Goal: Check status: Verify the current state of an ongoing process or item

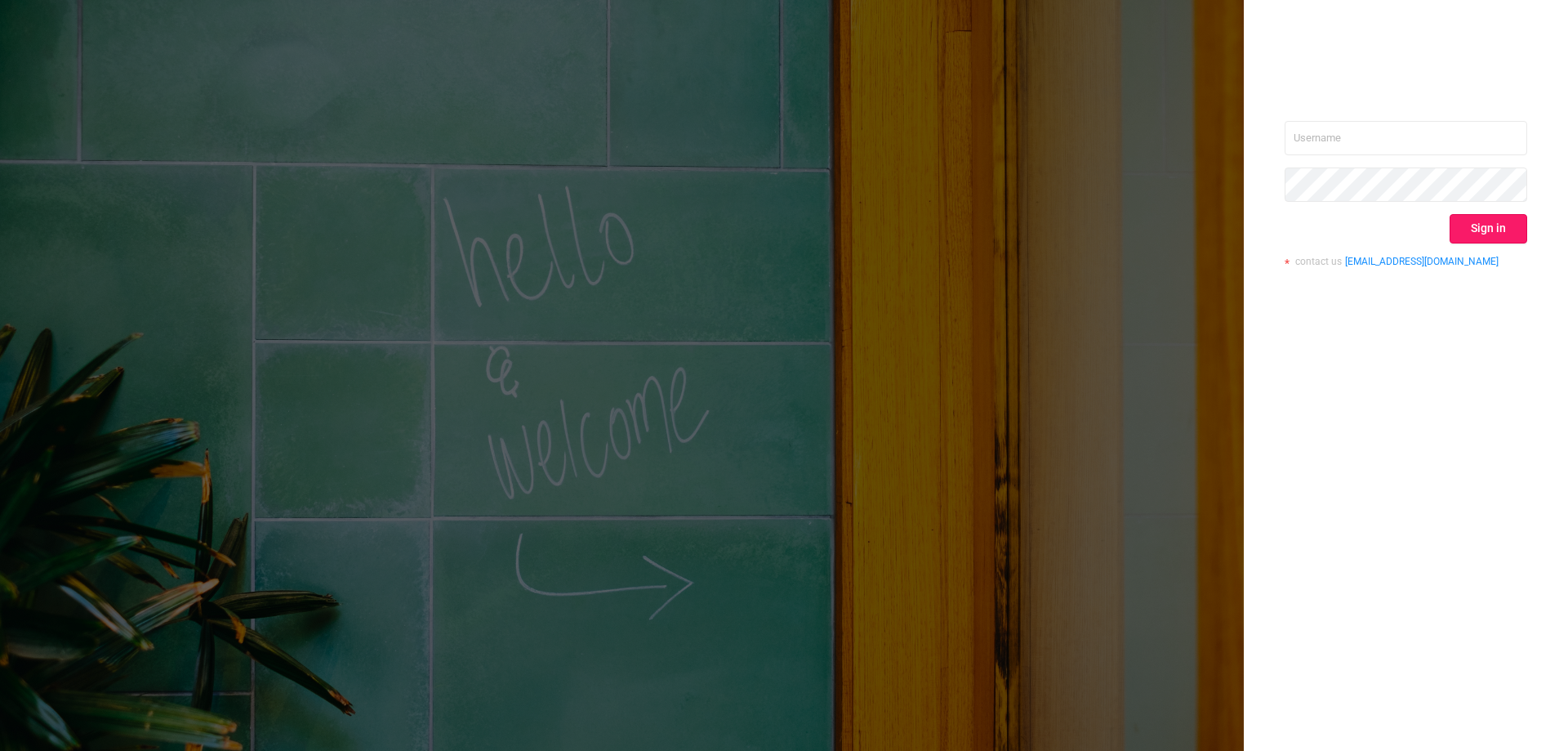
click at [1486, 223] on button "Sign in" at bounding box center [1489, 229] width 78 height 30
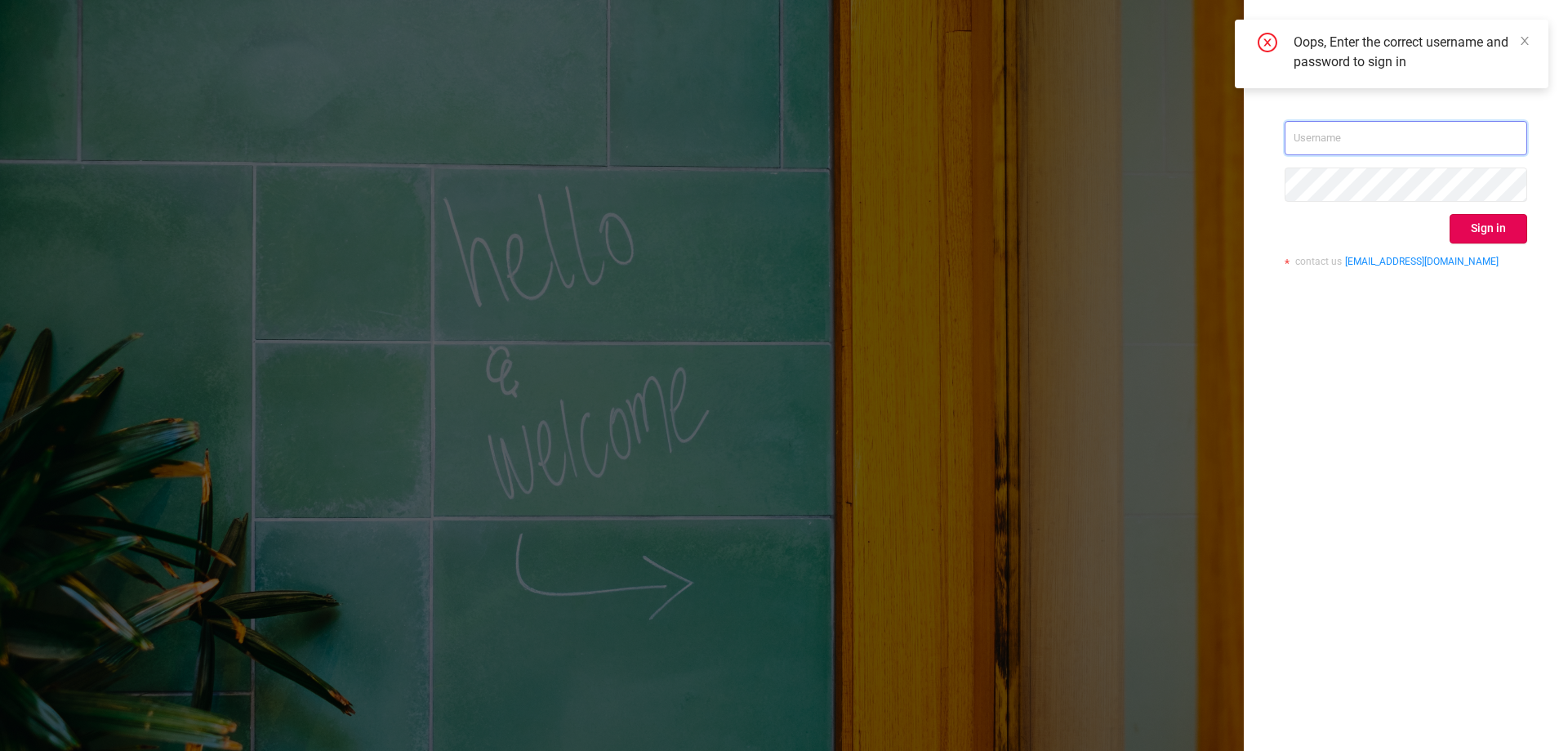
click at [1344, 133] on input "text" at bounding box center [1406, 137] width 243 height 34
type input "[EMAIL_ADDRESS][DOMAIN_NAME]"
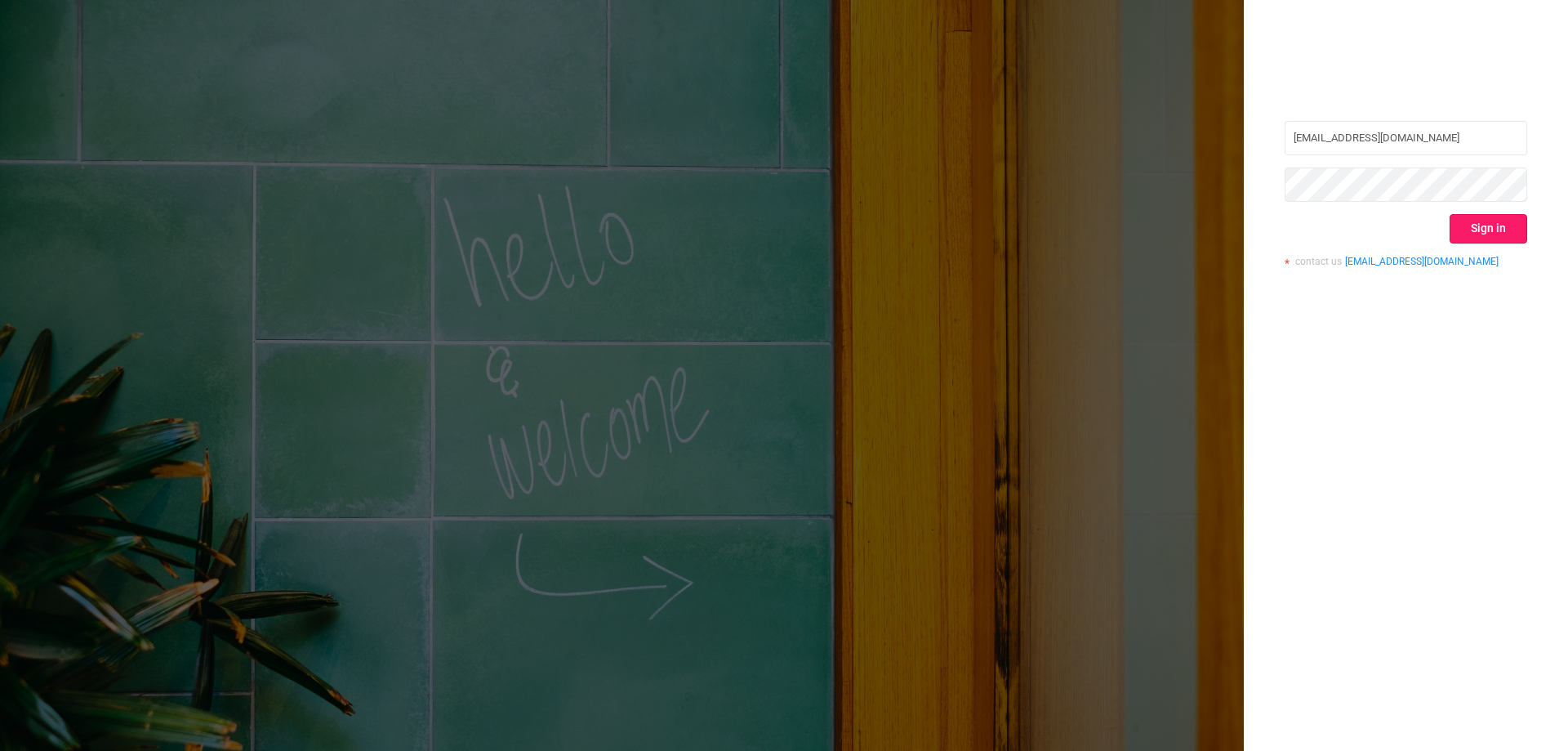
click at [1512, 229] on button "Sign in" at bounding box center [1489, 229] width 78 height 30
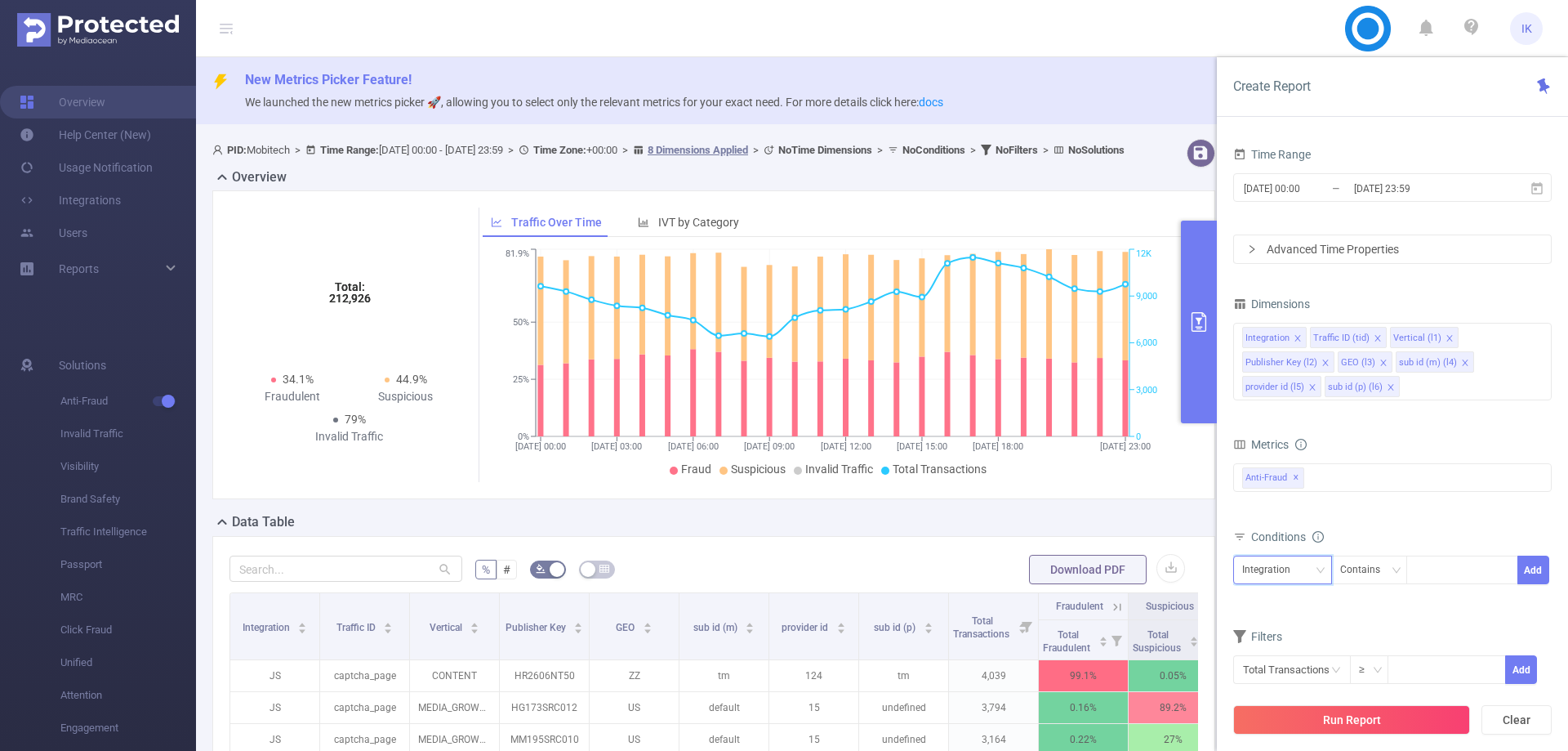
click at [1272, 568] on div "Integration" at bounding box center [1272, 570] width 60 height 27
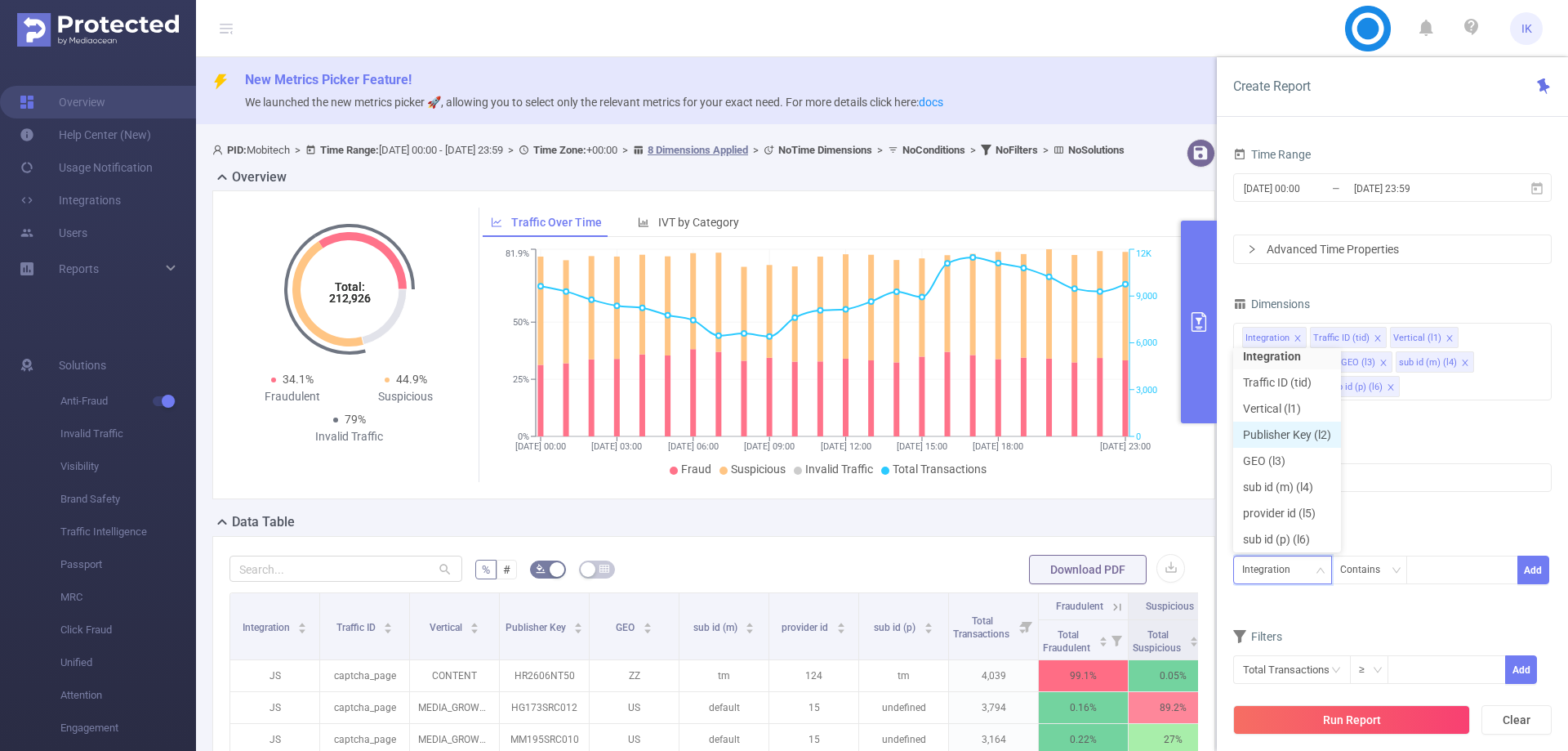
click at [1279, 436] on li "Publisher Key (l2)" at bounding box center [1287, 435] width 108 height 26
click at [1360, 572] on div "Contains" at bounding box center [1366, 570] width 51 height 27
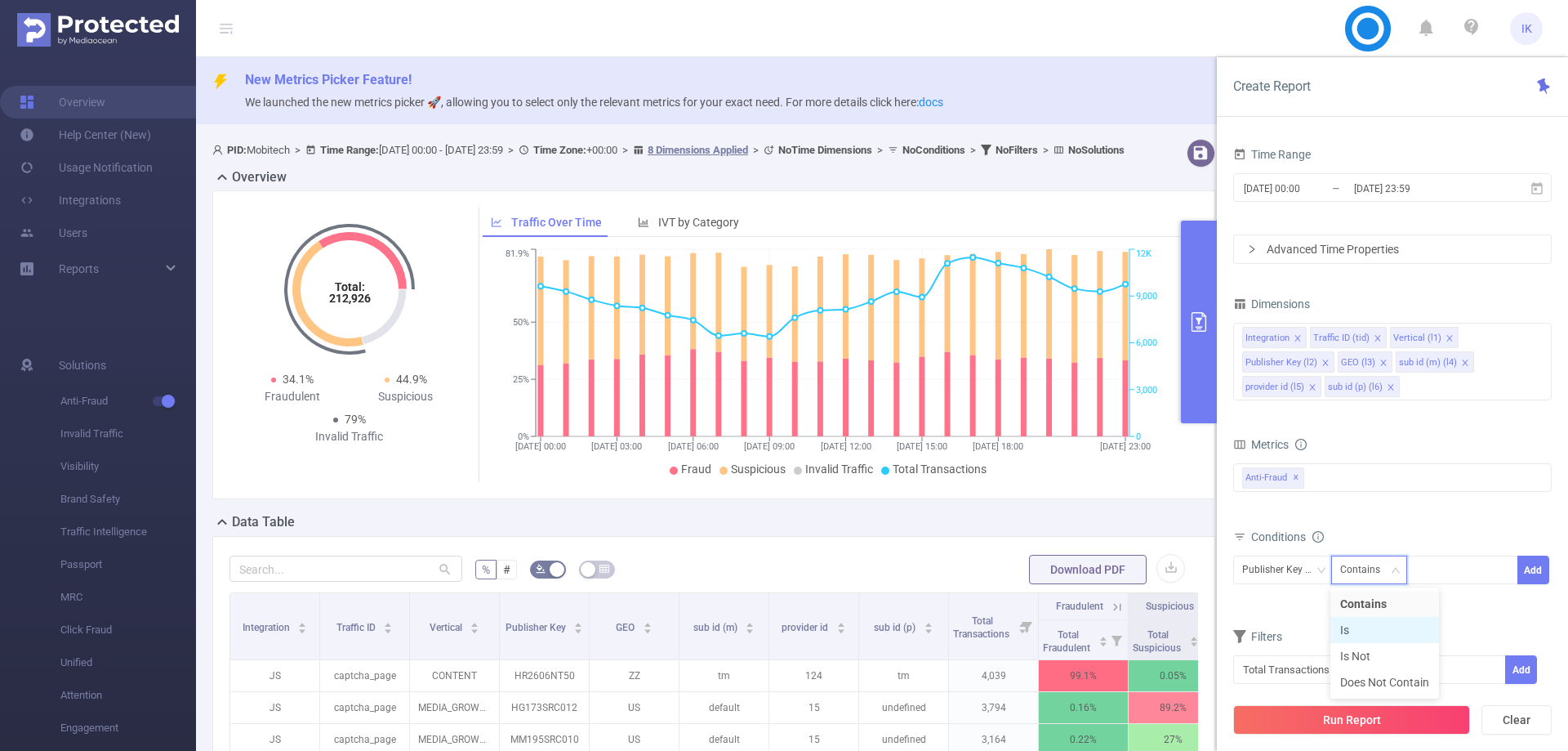
click at [1375, 628] on li "Is" at bounding box center [1384, 630] width 108 height 26
click at [1436, 577] on div at bounding box center [1461, 570] width 94 height 27
paste input "AM183SRC200"
type input "AM183SRC200"
click at [1444, 599] on li "AM183SRC200" at bounding box center [1463, 604] width 113 height 26
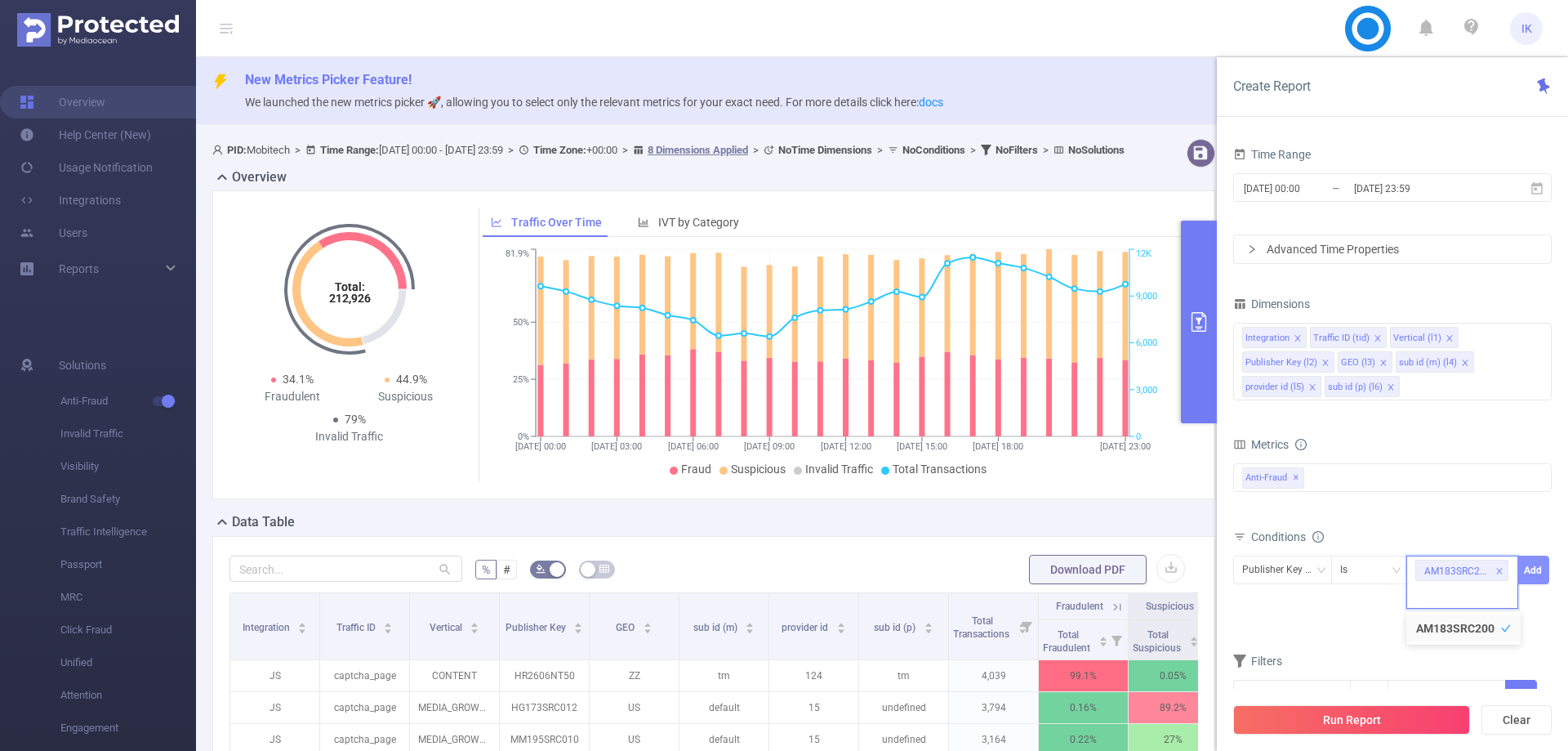
click at [1532, 557] on button "Add" at bounding box center [1533, 570] width 31 height 29
click at [1380, 727] on button "Run Report" at bounding box center [1352, 720] width 237 height 30
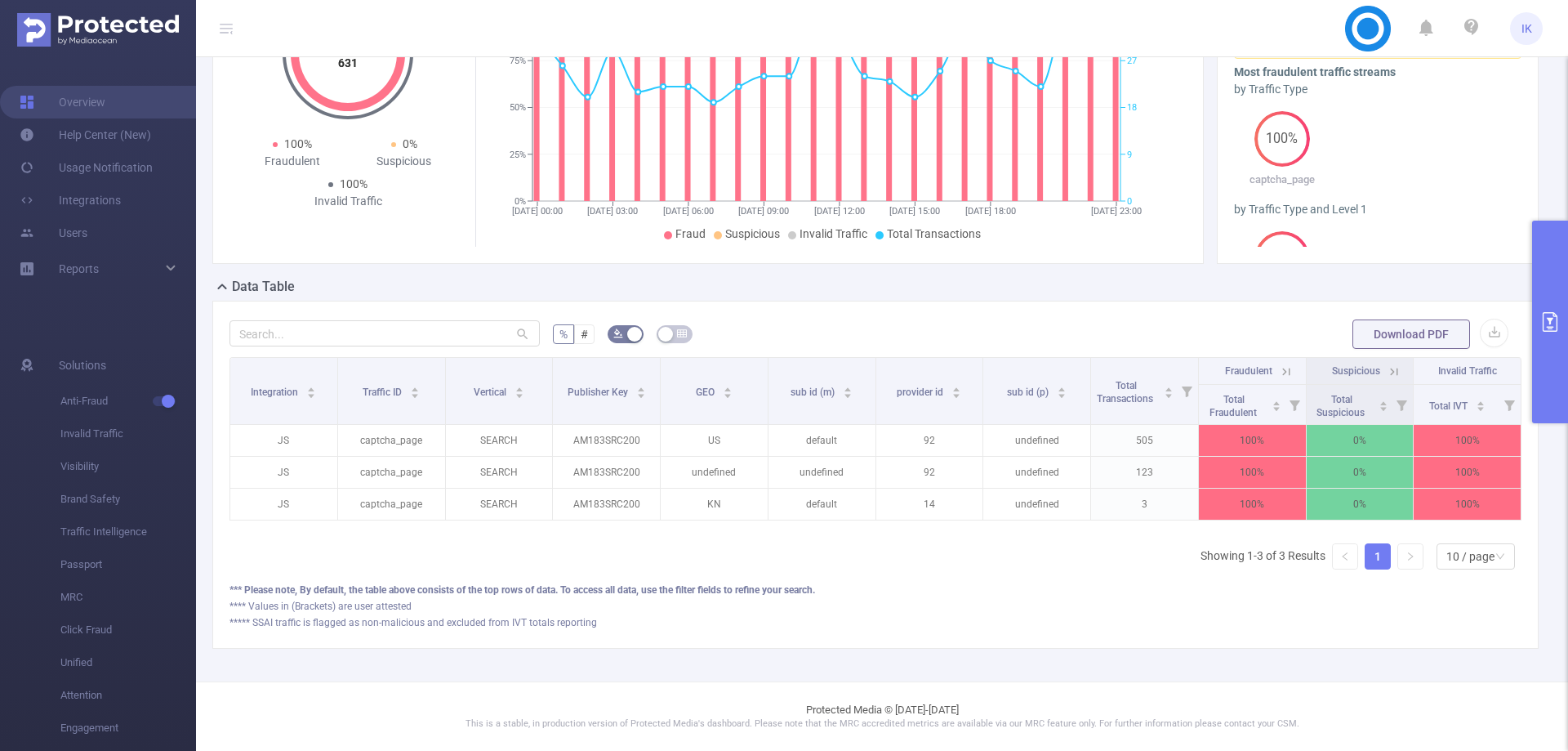
scroll to position [0, 3]
click at [1557, 267] on button "primary" at bounding box center [1550, 321] width 36 height 203
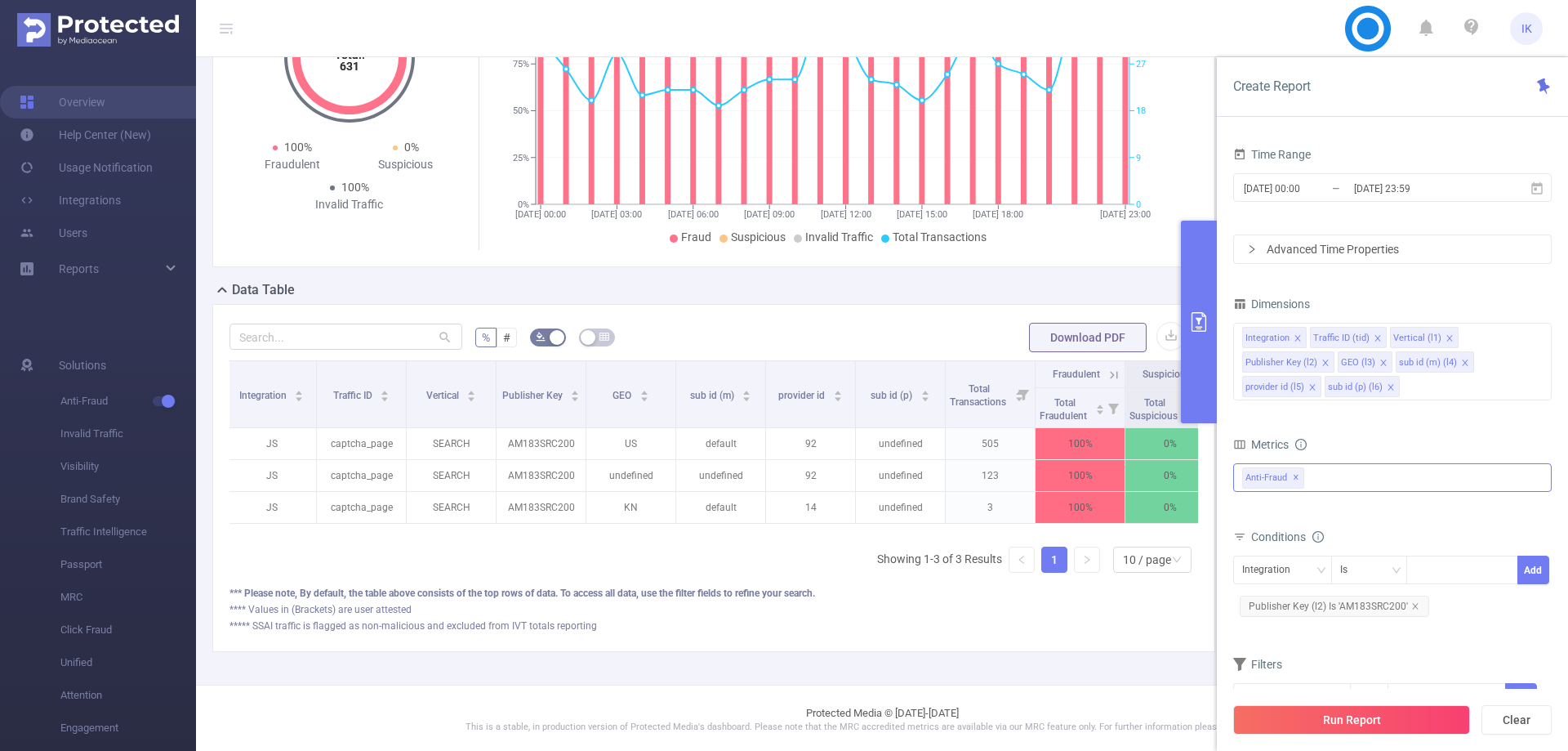
click at [1376, 474] on div "Anti-Fraud ✕" at bounding box center [1392, 477] width 319 height 29
click at [1325, 507] on span "Invalid Traffic" at bounding box center [1409, 513] width 279 height 22
click at [1352, 712] on button "Run Report" at bounding box center [1352, 720] width 237 height 30
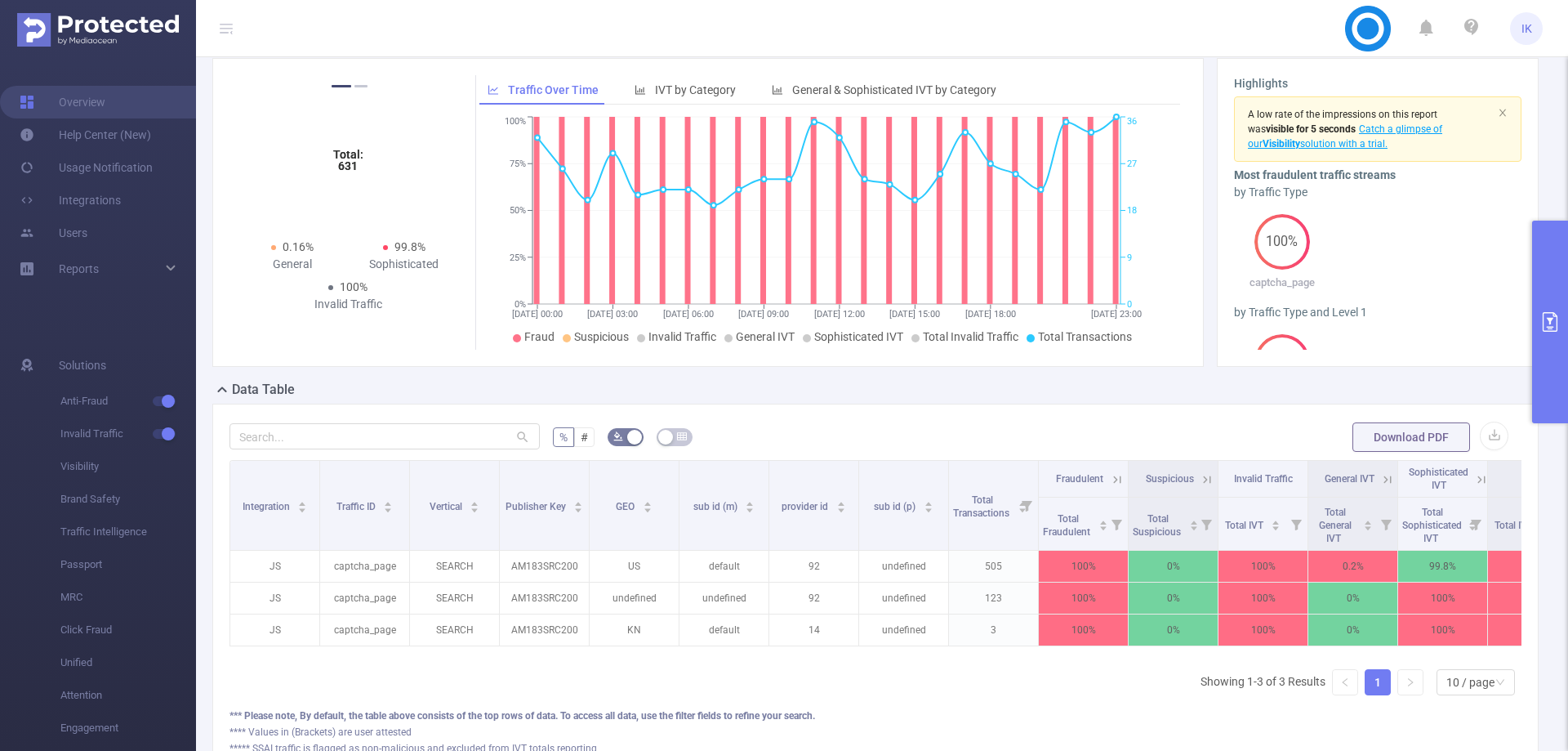
scroll to position [0, 72]
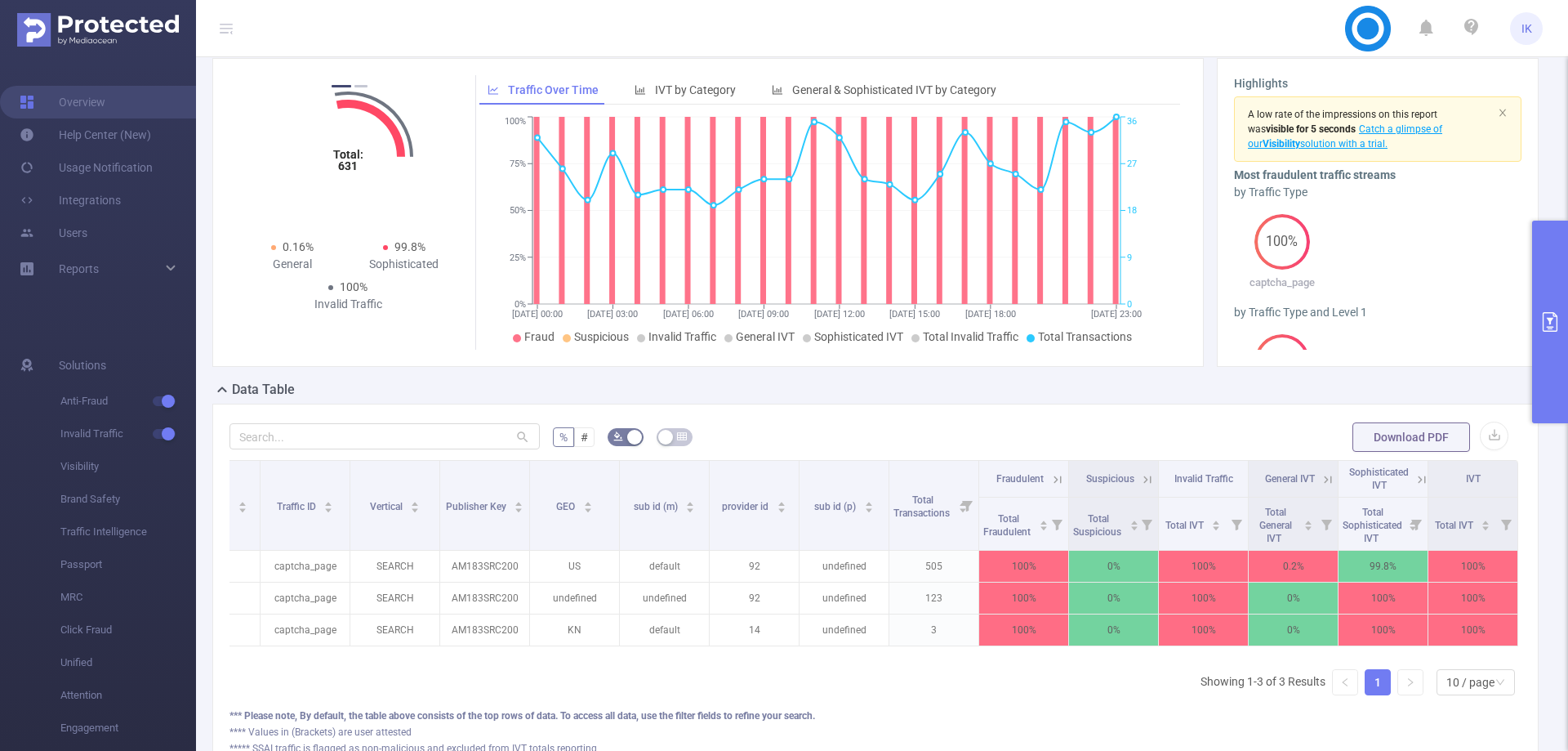
click at [1051, 479] on icon at bounding box center [1058, 479] width 15 height 15
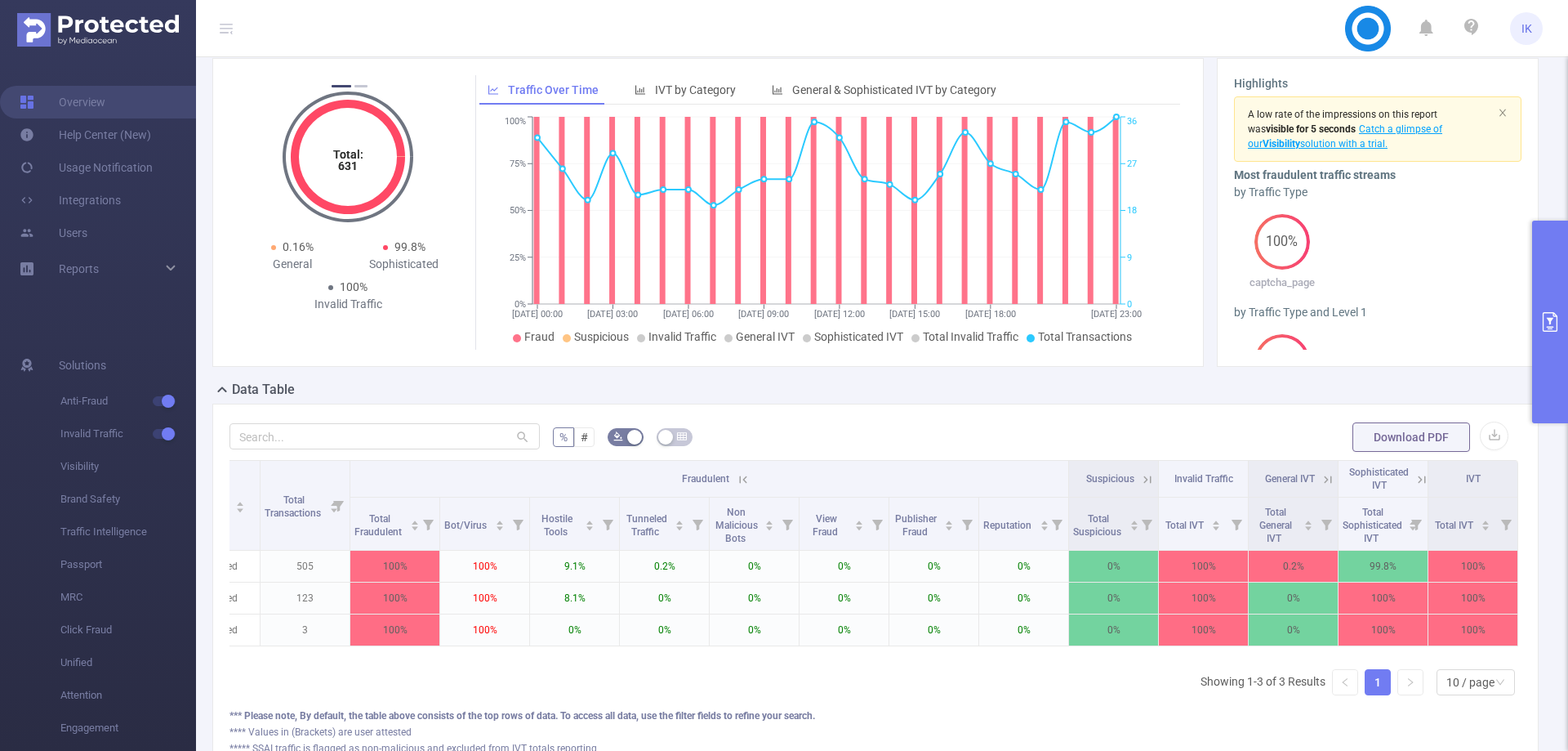
scroll to position [0, 700]
click at [1410, 470] on icon at bounding box center [1420, 479] width 20 height 17
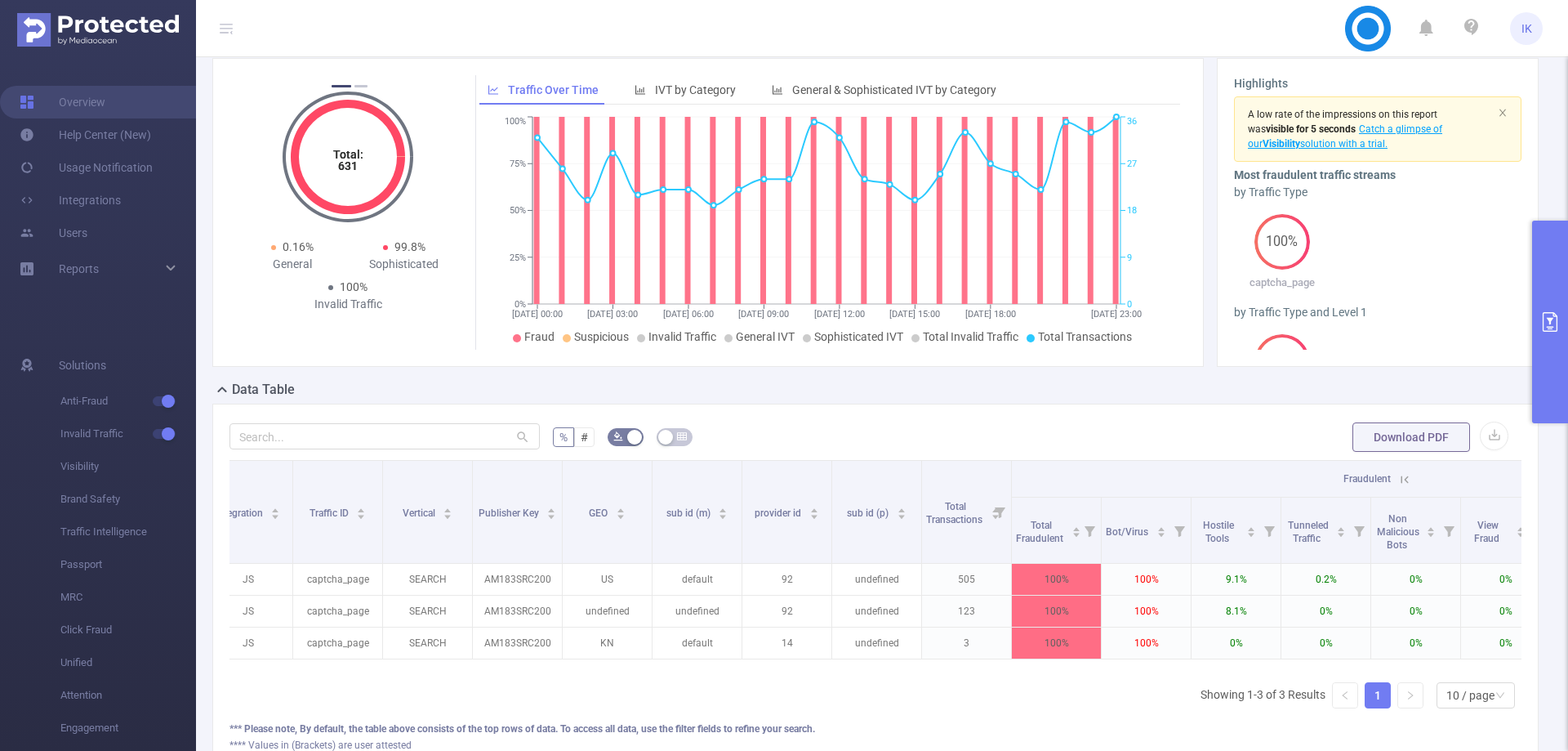
scroll to position [0, 0]
